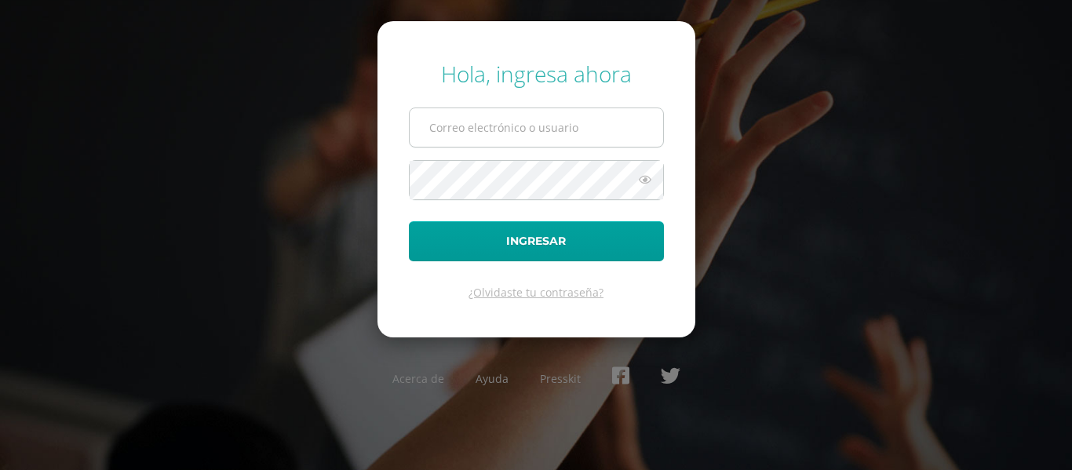
click at [510, 138] on input "text" at bounding box center [537, 127] width 254 height 38
type input "[EMAIL_ADDRESS][DOMAIN_NAME]"
click at [645, 181] on icon at bounding box center [645, 179] width 20 height 19
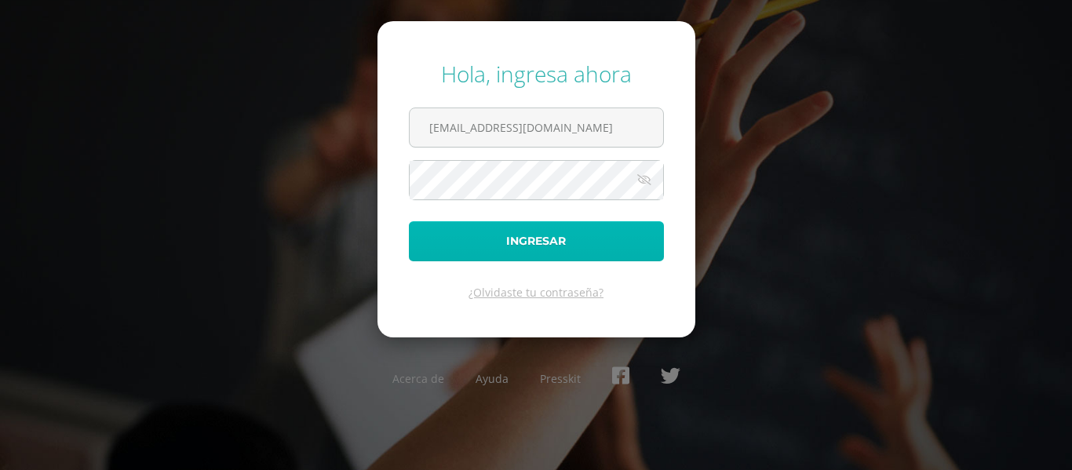
click at [593, 239] on button "Ingresar" at bounding box center [536, 241] width 255 height 40
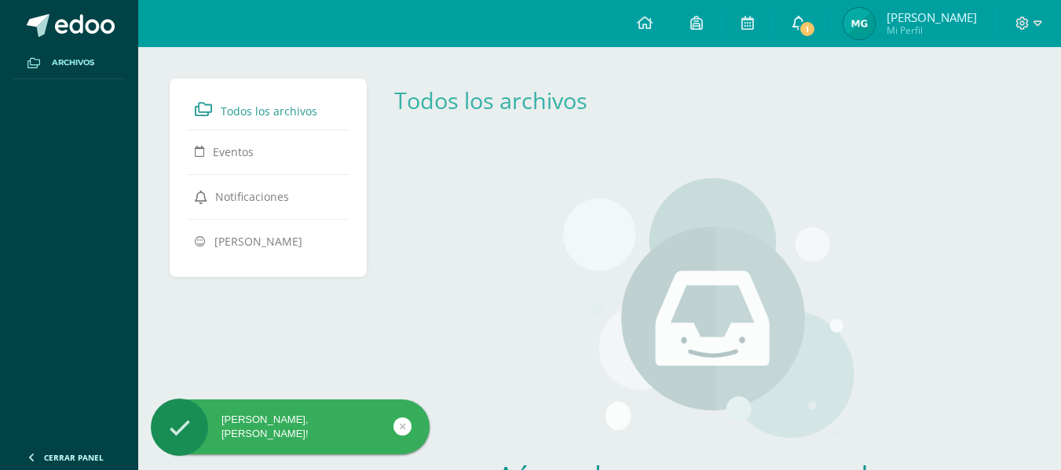
click at [816, 25] on span "1" at bounding box center [806, 28] width 17 height 17
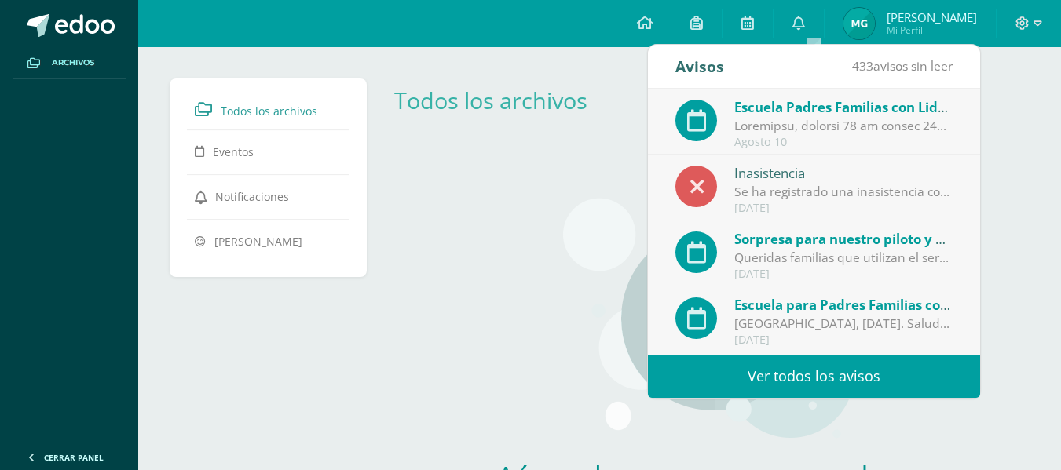
click at [795, 119] on div at bounding box center [843, 126] width 218 height 18
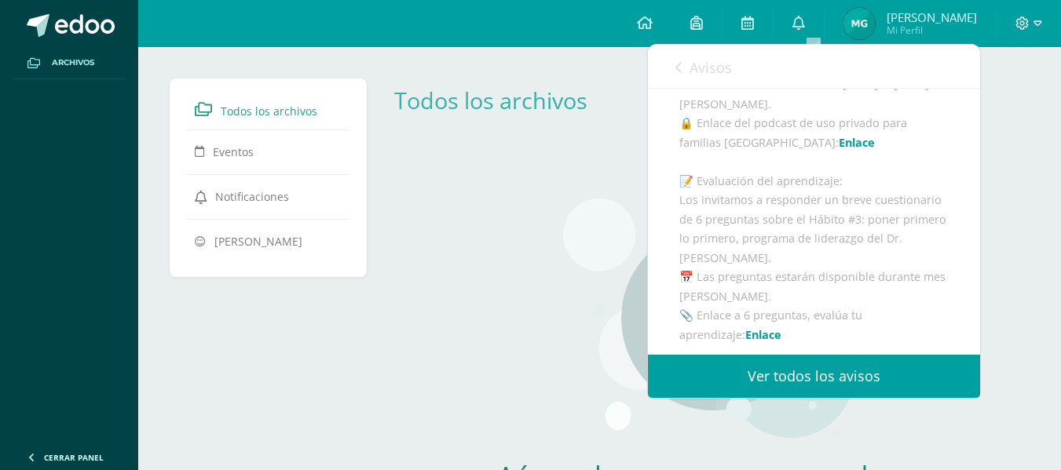
scroll to position [314, 0]
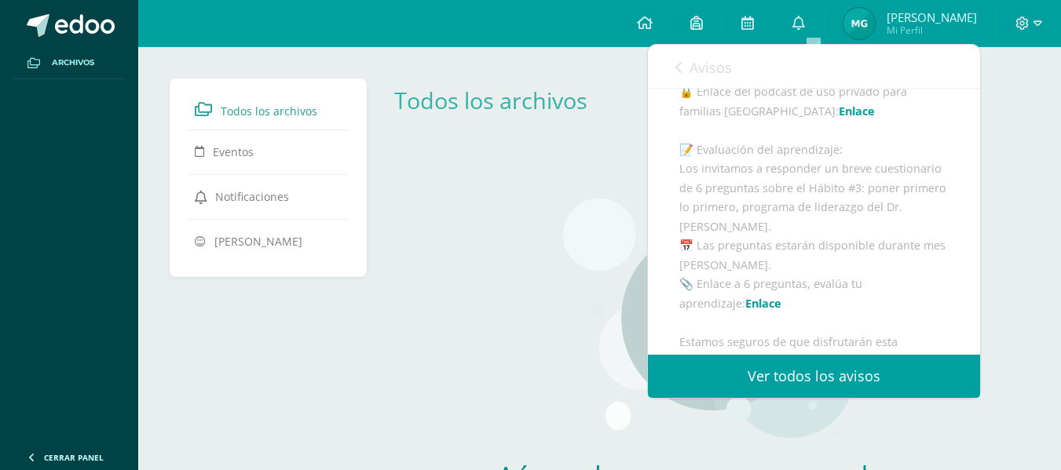
click at [838, 119] on link "Enlace" at bounding box center [856, 111] width 36 height 15
click at [745, 311] on link "Enlace" at bounding box center [763, 303] width 36 height 15
click at [908, 21] on span "[PERSON_NAME]" at bounding box center [931, 17] width 90 height 16
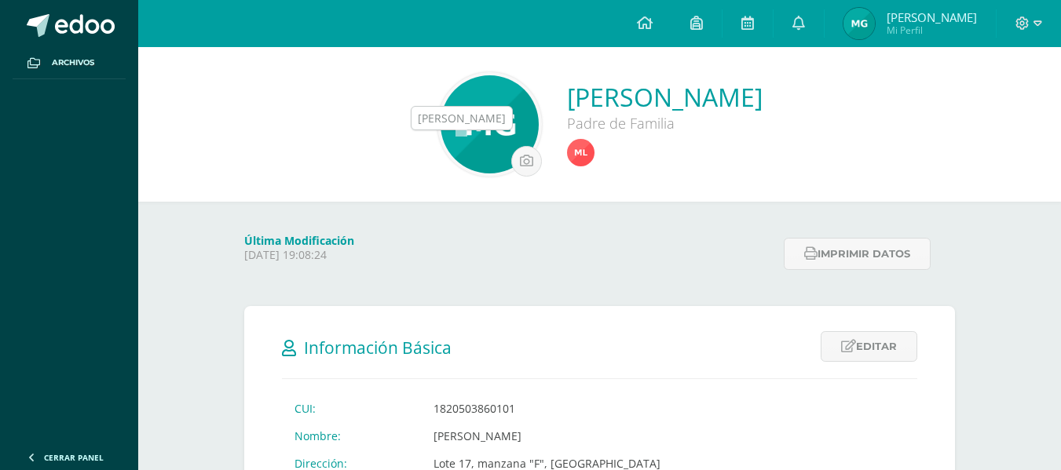
click at [567, 152] on img at bounding box center [580, 152] width 27 height 27
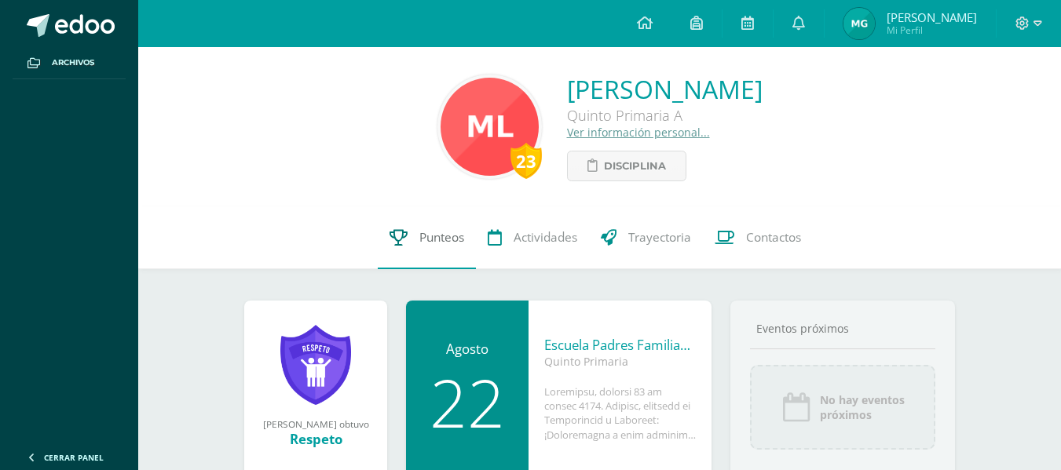
click at [444, 239] on span "Punteos" at bounding box center [441, 237] width 45 height 16
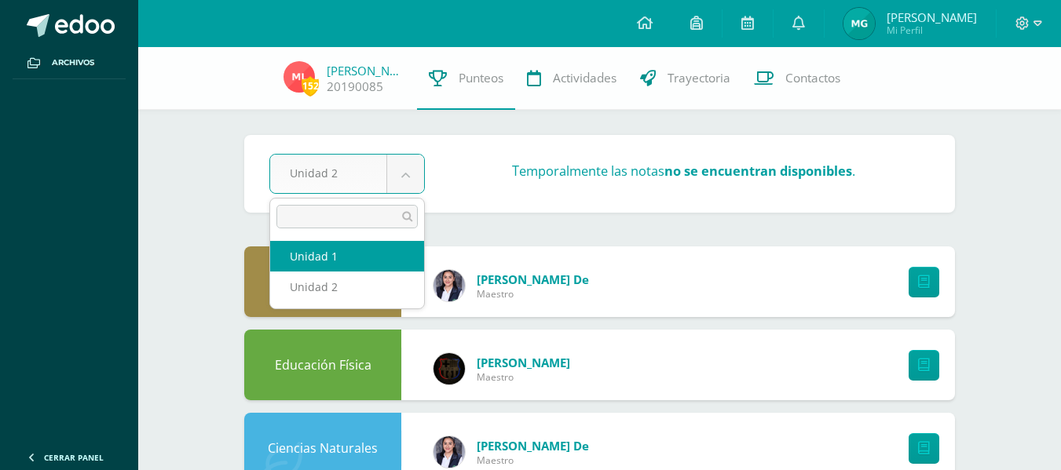
select select "Unidad 1"
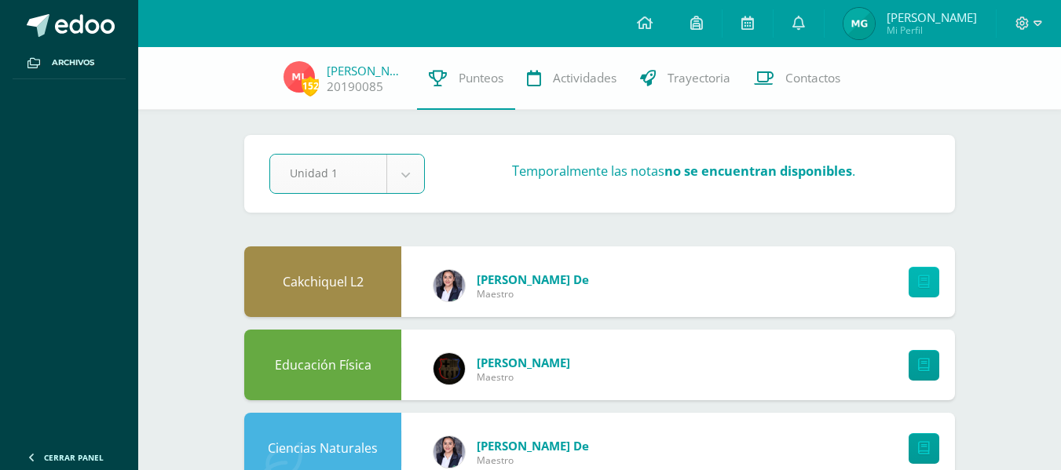
click at [922, 276] on icon at bounding box center [924, 282] width 12 height 13
